Goal: Information Seeking & Learning: Learn about a topic

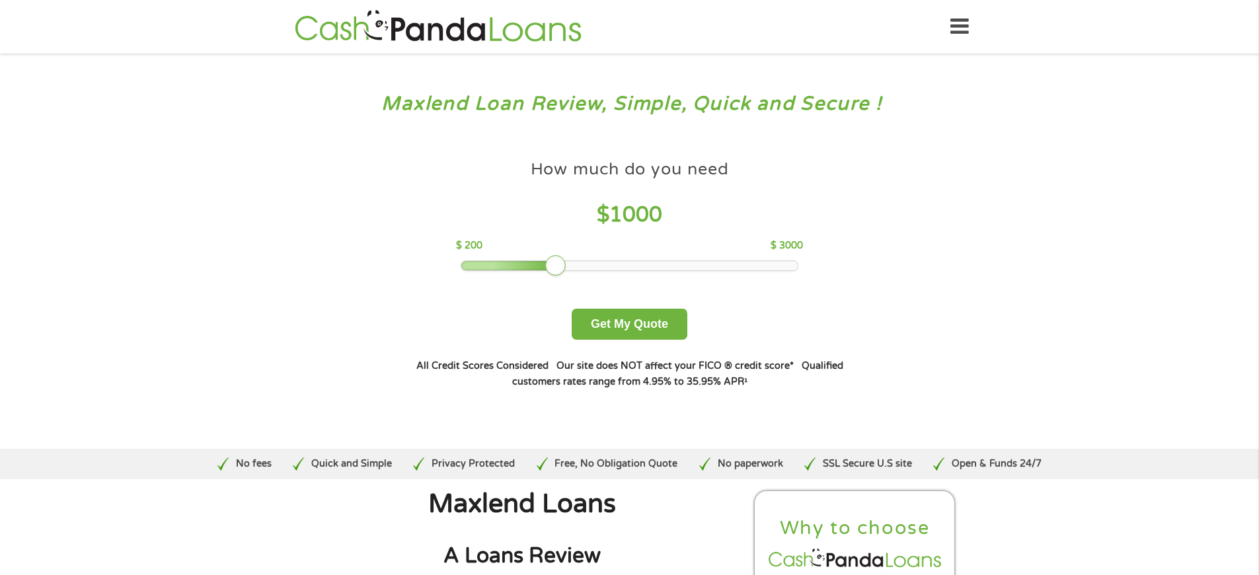
scroll to position [4092, 0]
